Goal: Check status

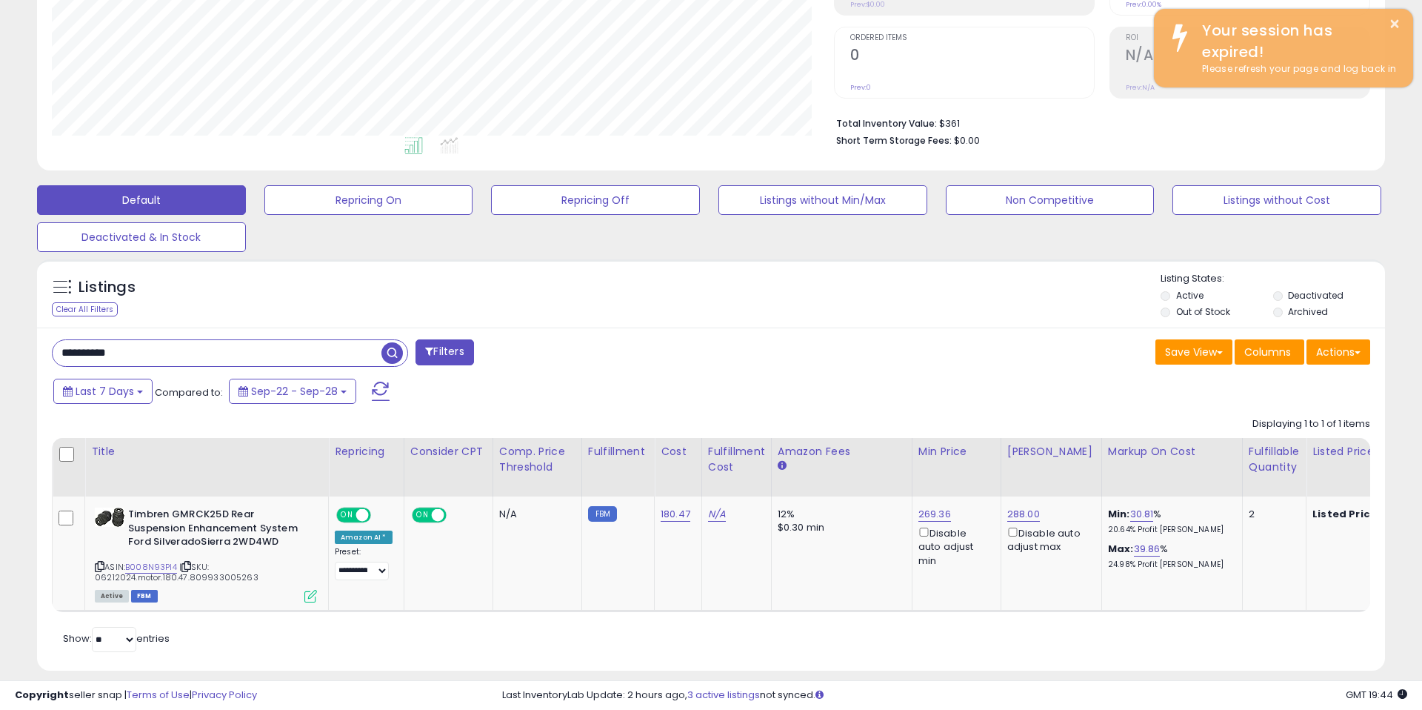
scroll to position [304, 782]
